Goal: Obtain resource: Download file/media

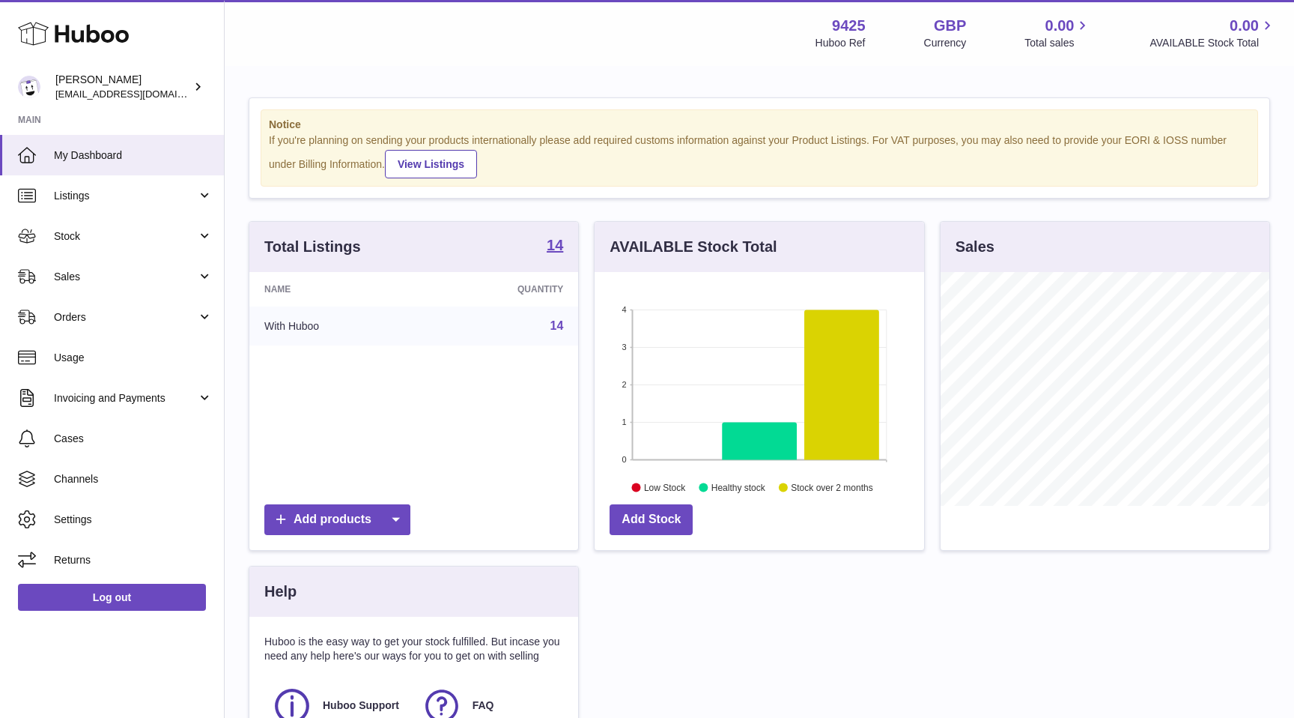
scroll to position [234, 329]
click at [146, 246] on link "Stock" at bounding box center [112, 236] width 224 height 40
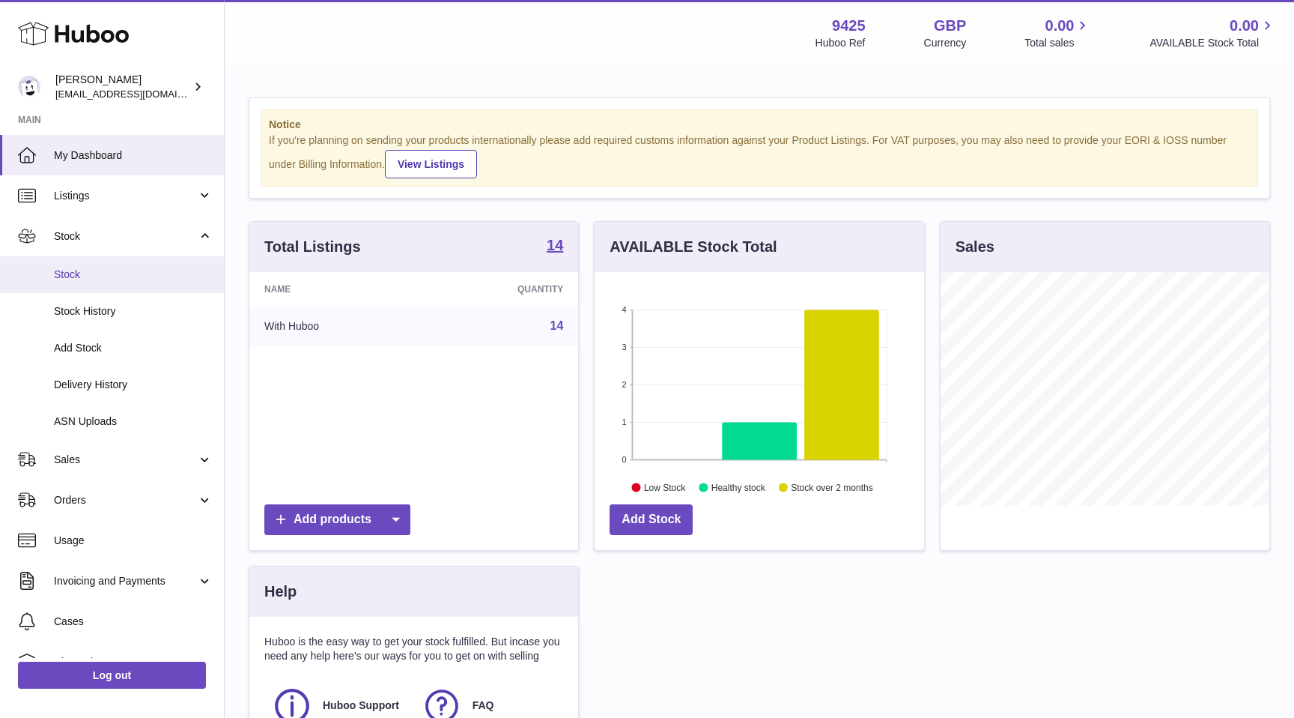
click at [130, 273] on span "Stock" at bounding box center [133, 274] width 159 height 14
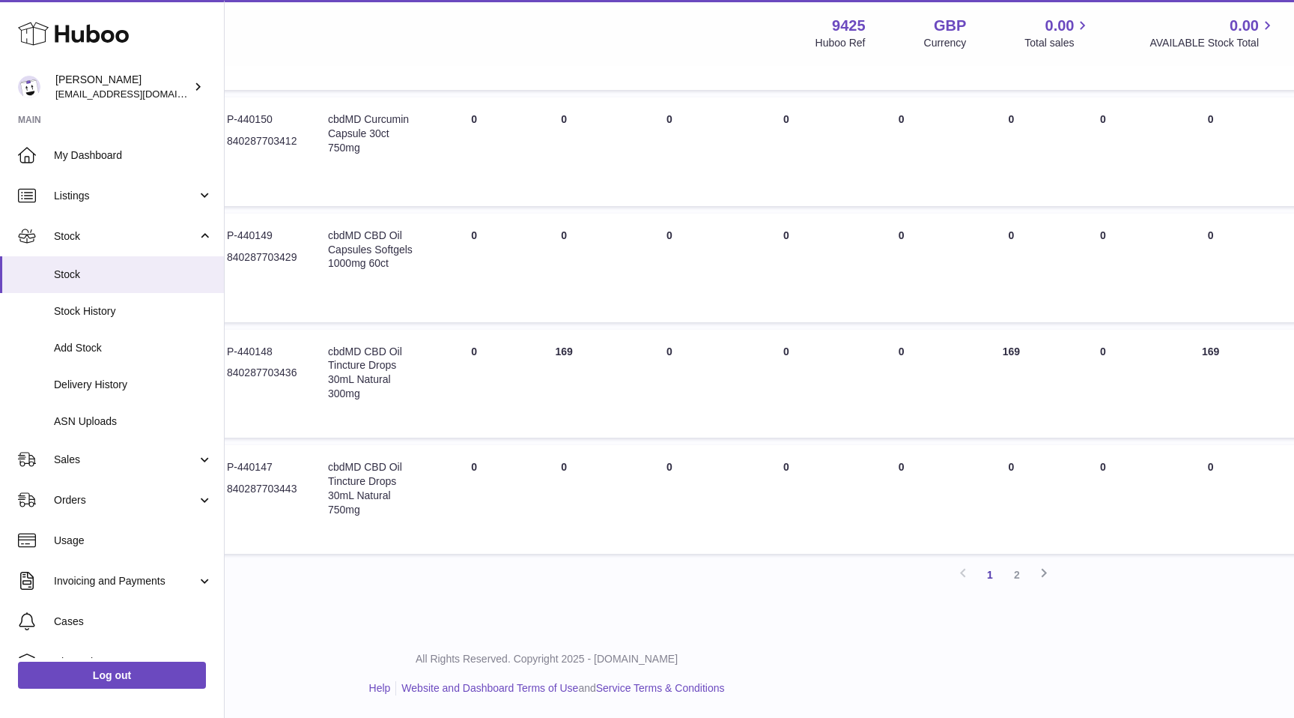
scroll to position [940, 302]
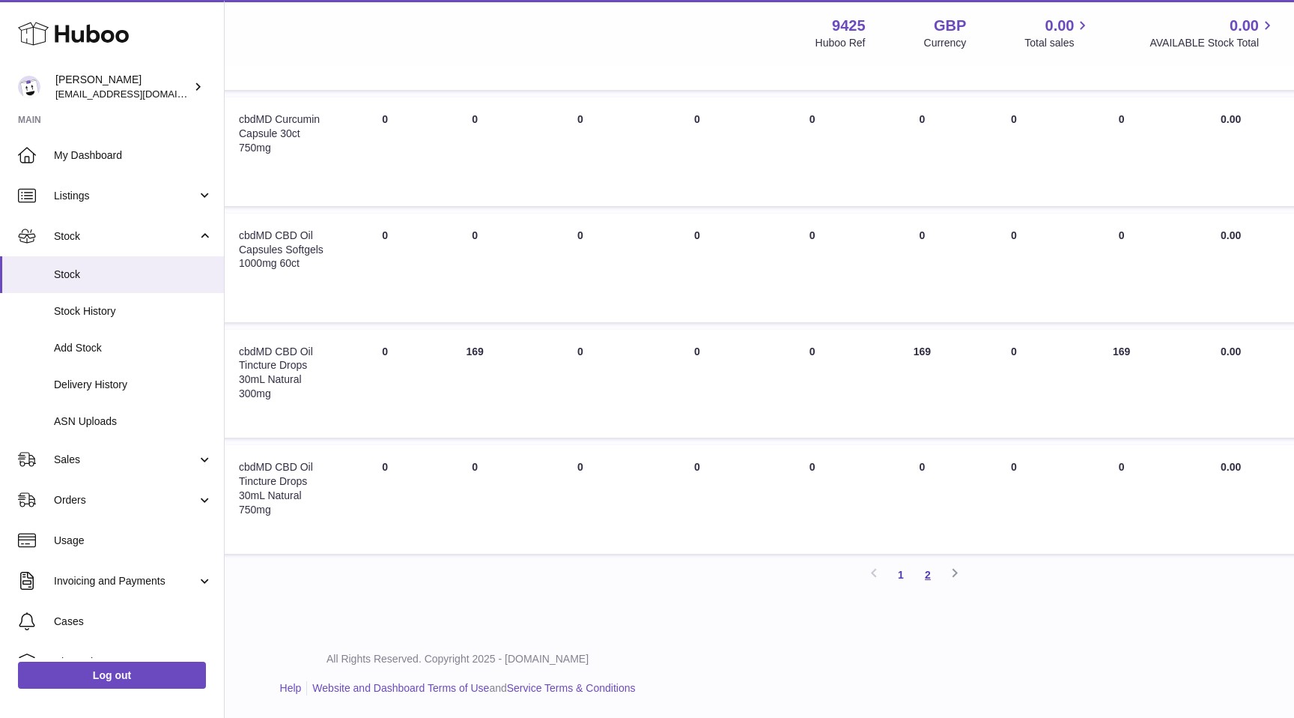
click at [924, 569] on link "2" at bounding box center [927, 574] width 27 height 27
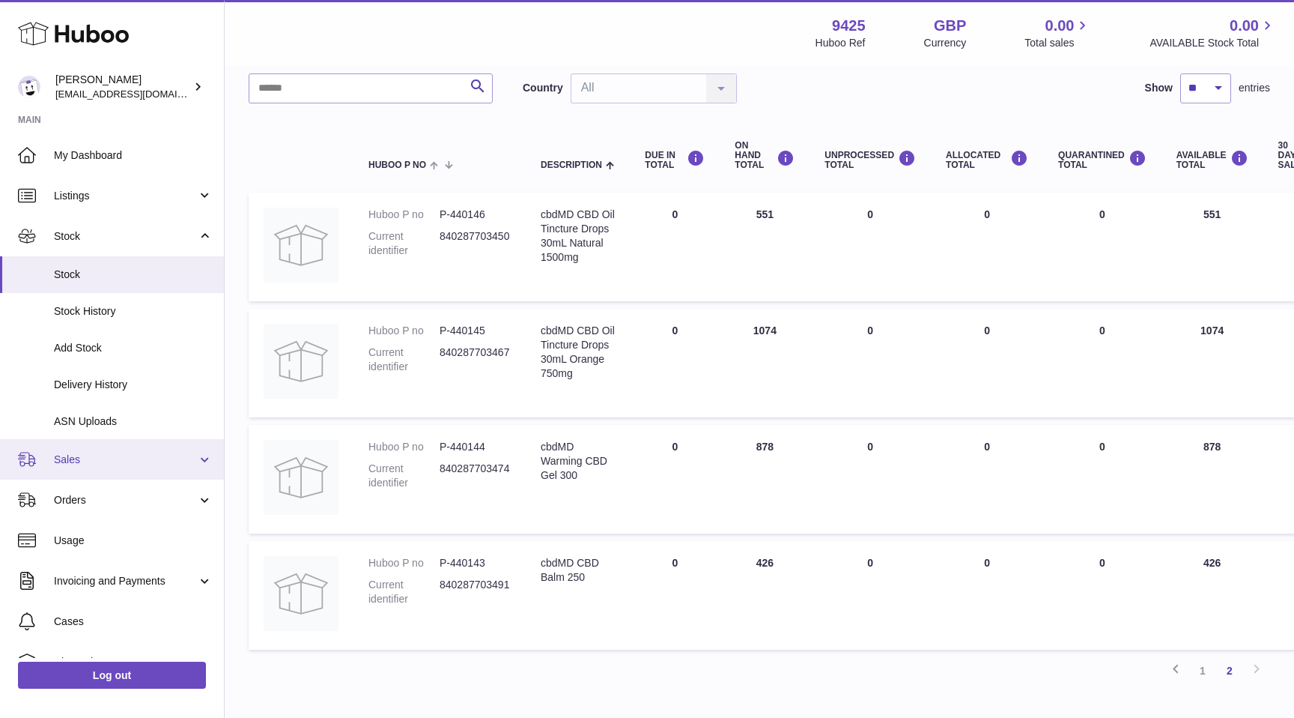
scroll to position [105, 0]
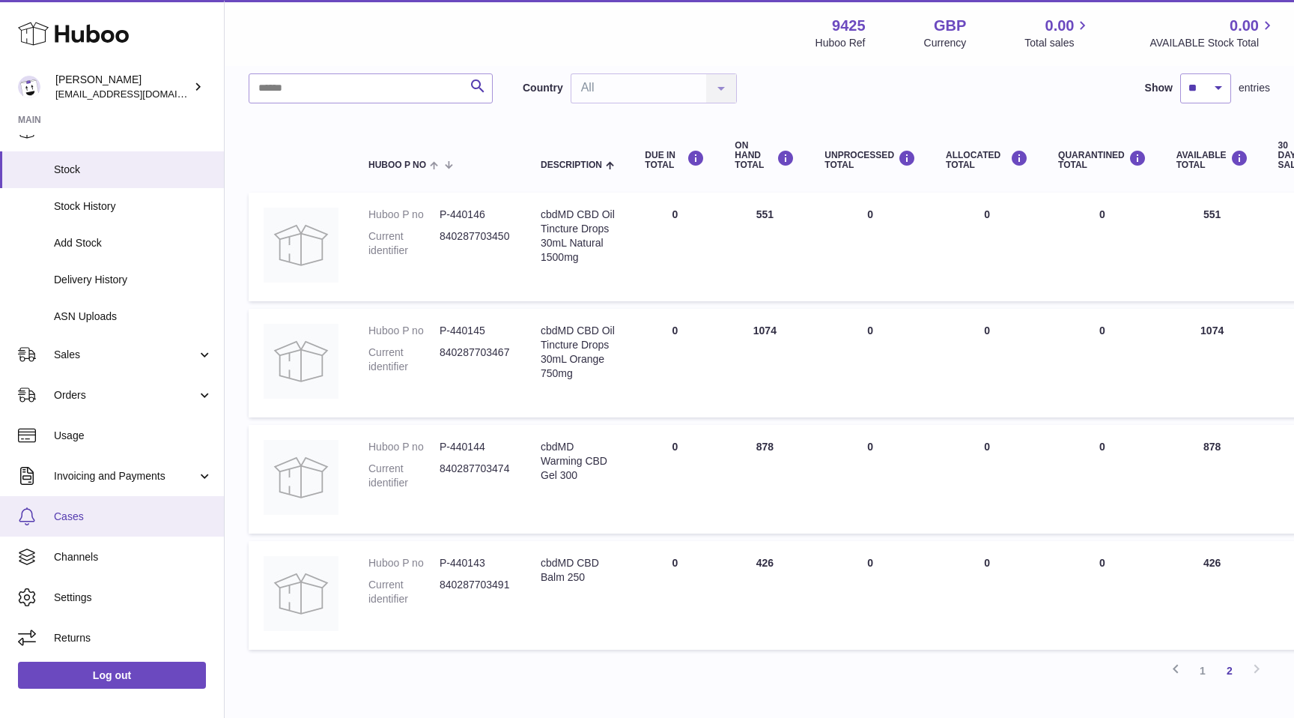
click at [119, 513] on span "Cases" at bounding box center [133, 516] width 159 height 14
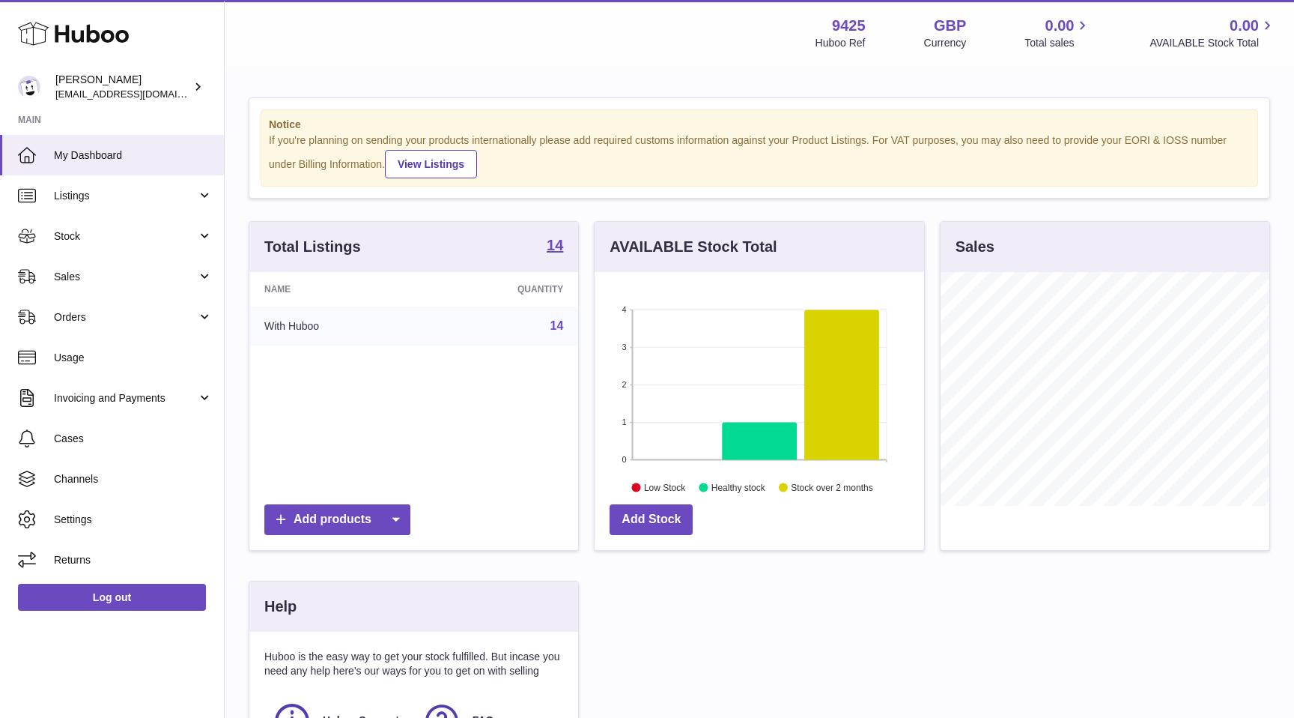
scroll to position [234, 329]
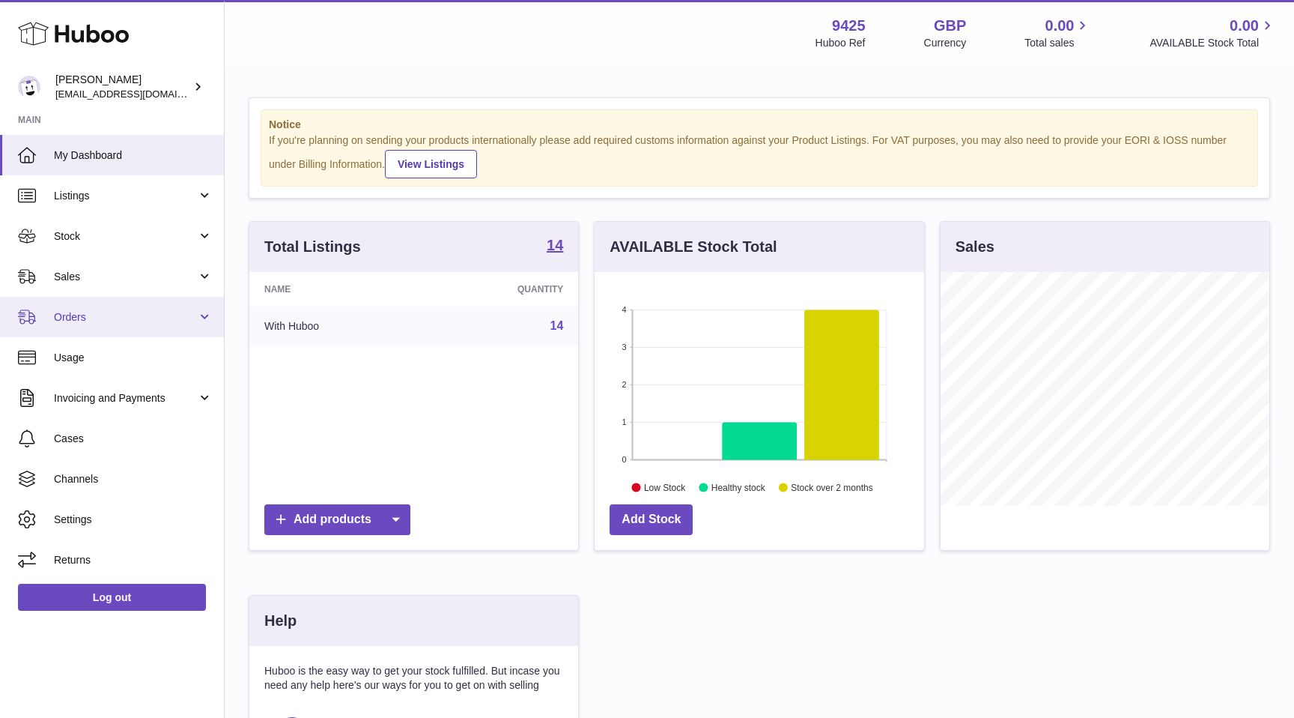
click at [131, 313] on span "Orders" at bounding box center [125, 317] width 143 height 14
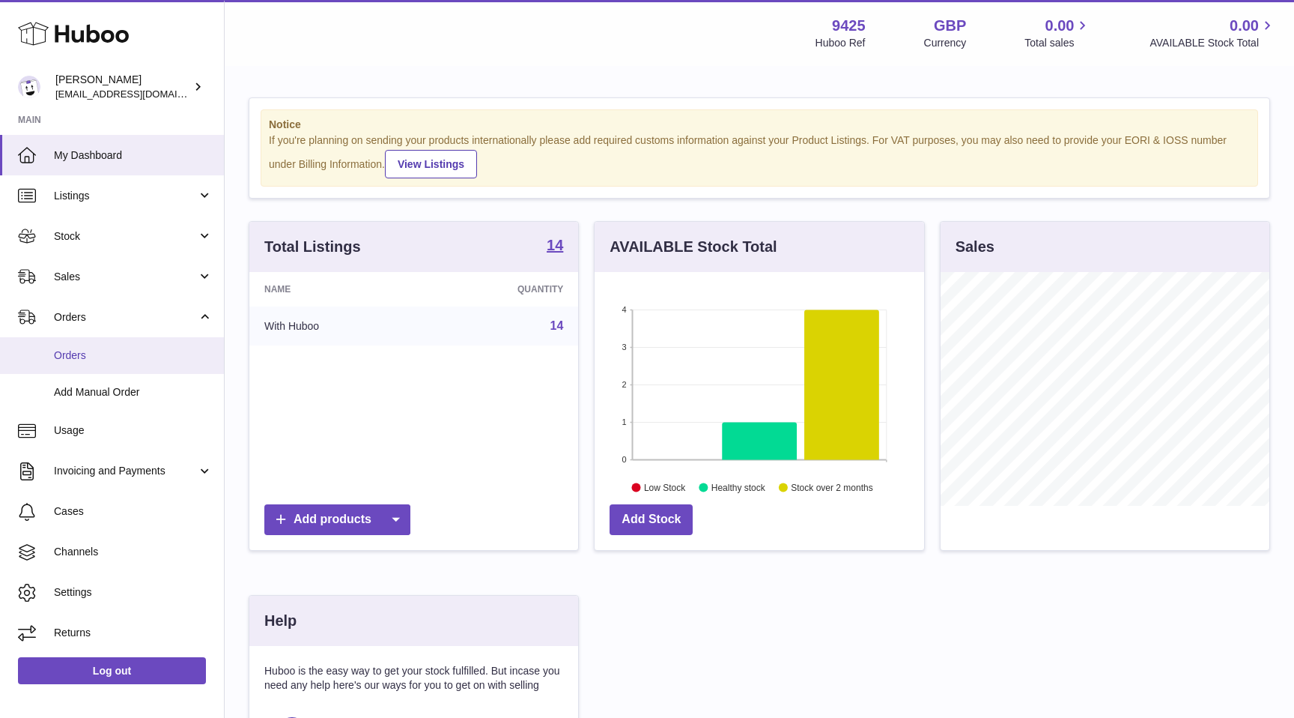
click at [109, 349] on span "Orders" at bounding box center [133, 355] width 159 height 14
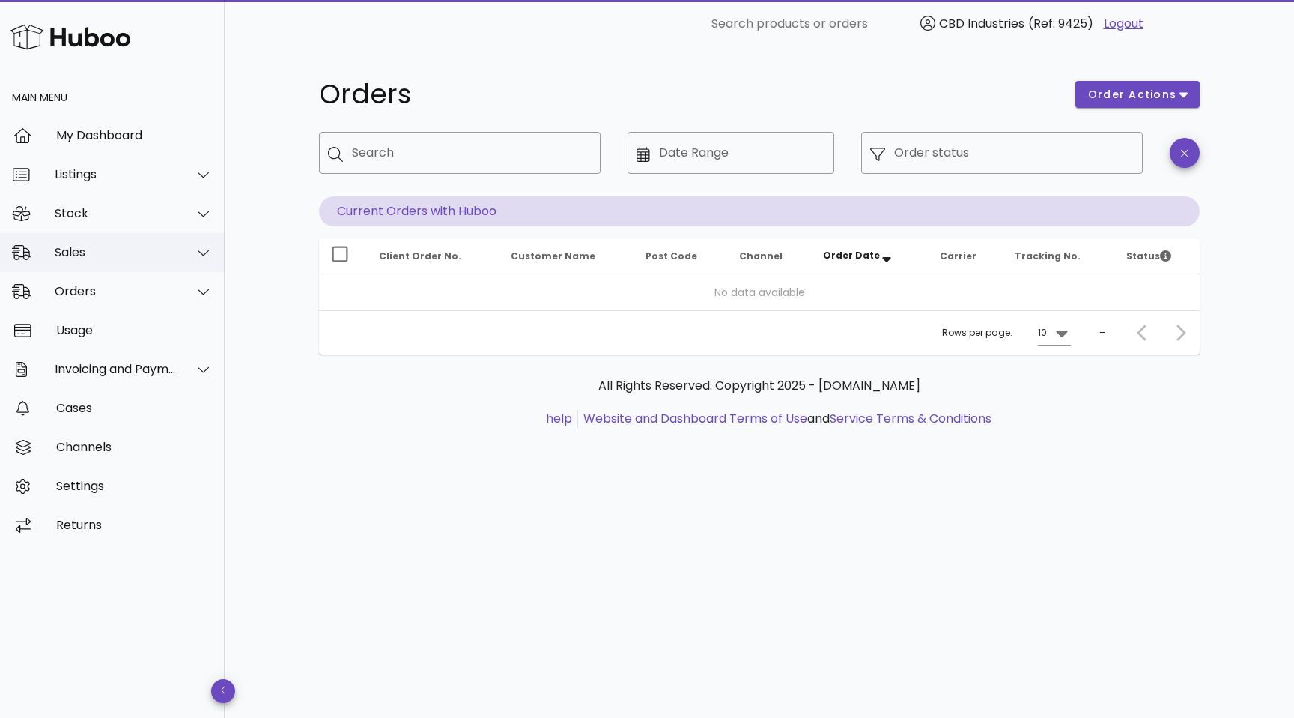
click at [125, 242] on div "Sales" at bounding box center [112, 252] width 225 height 39
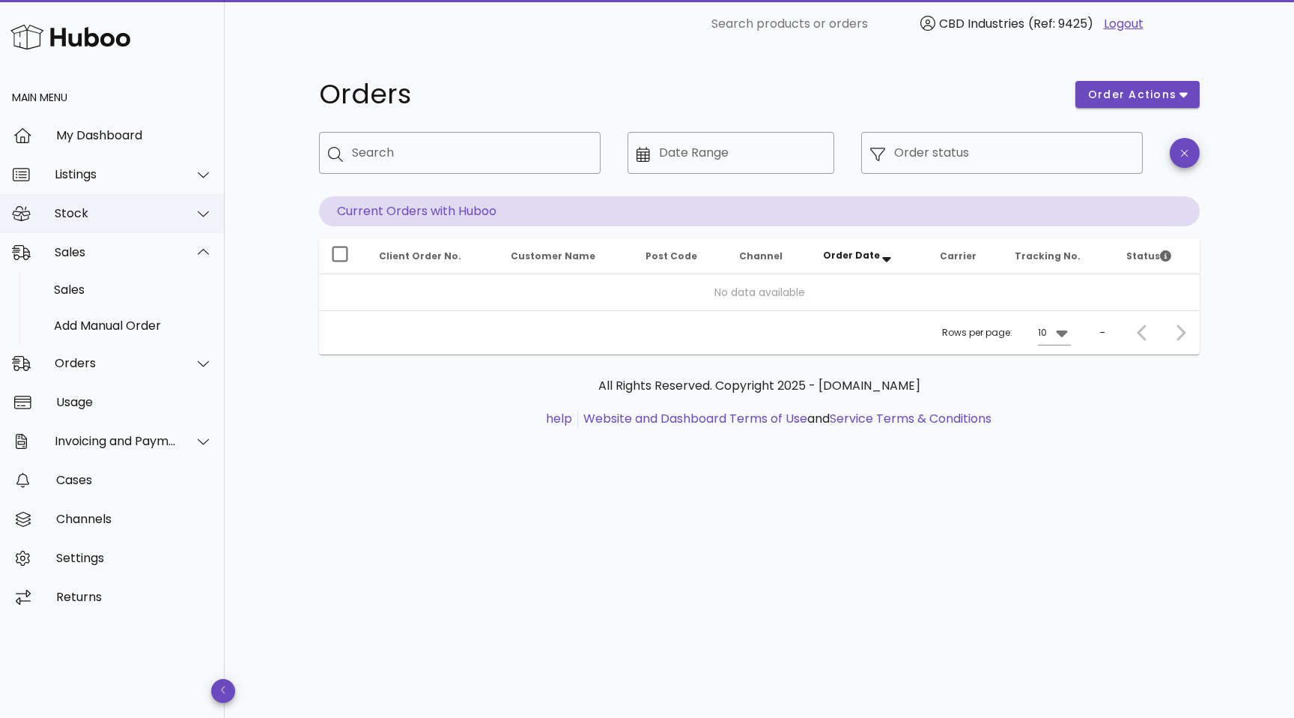
click at [126, 216] on div "Stock" at bounding box center [116, 213] width 122 height 14
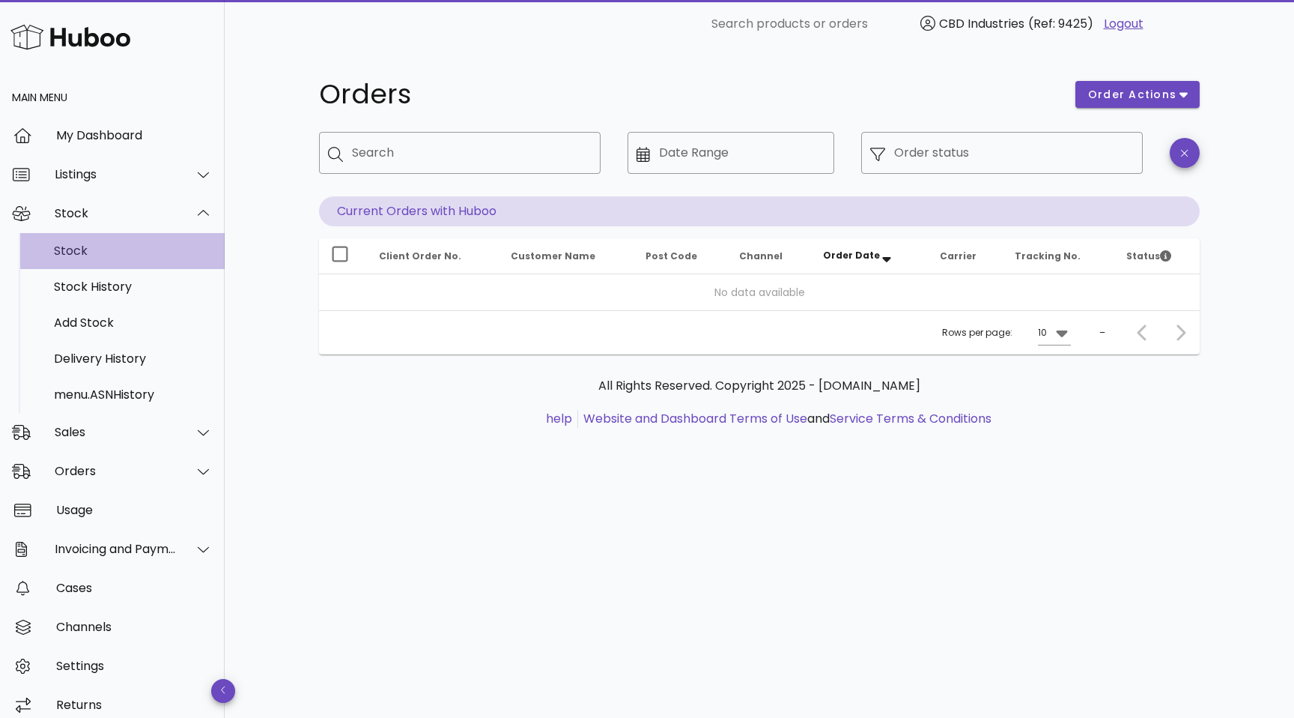
click at [115, 248] on div "Stock" at bounding box center [133, 250] width 159 height 14
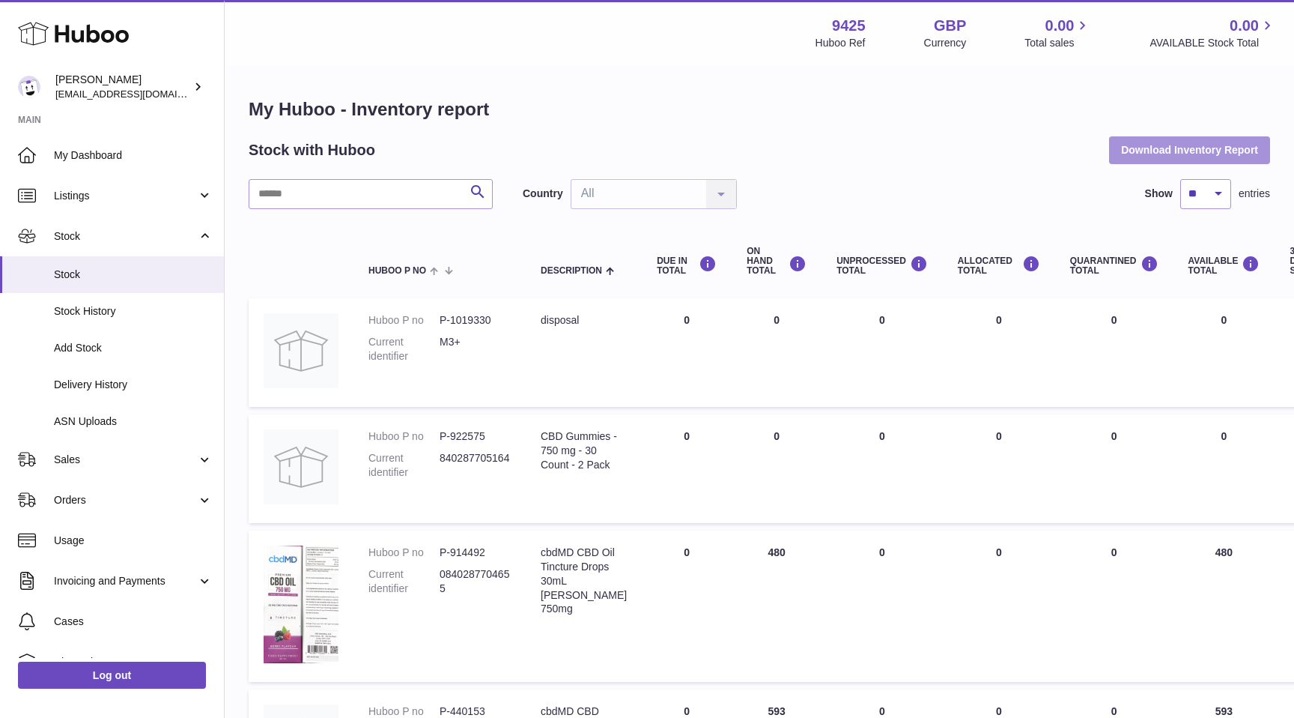
click at [1171, 157] on button "Download Inventory Report" at bounding box center [1189, 149] width 161 height 27
click at [122, 310] on span "Stock History" at bounding box center [133, 311] width 159 height 14
